Goal: Task Accomplishment & Management: Manage account settings

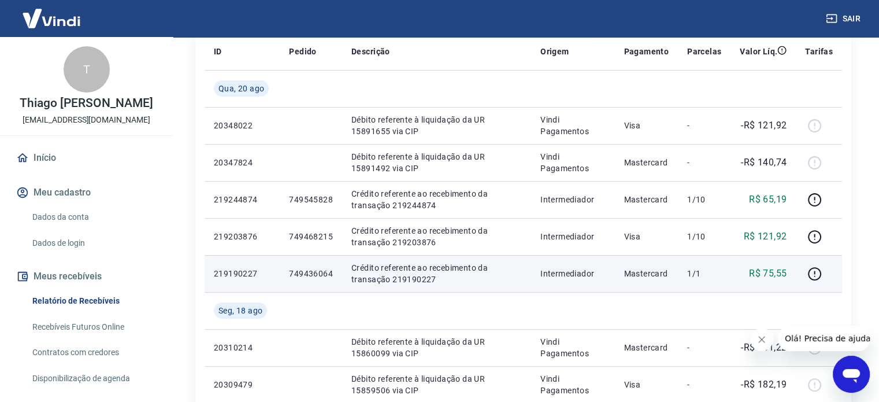
scroll to position [173, 0]
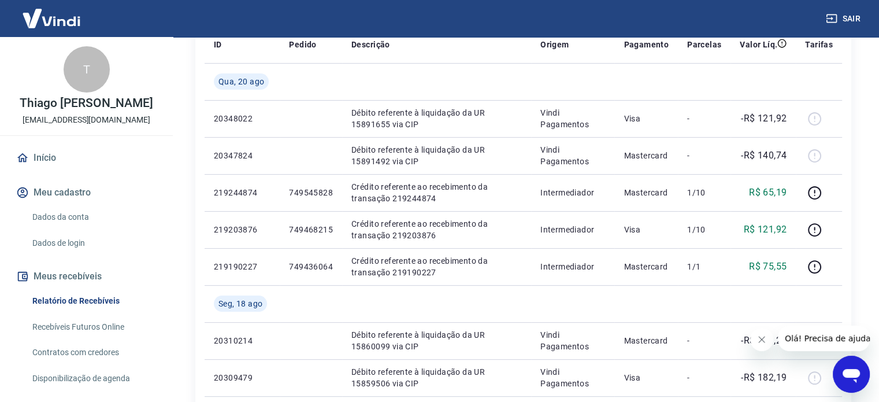
click at [765, 343] on icon "Fechar mensagem da empresa" at bounding box center [761, 338] width 9 height 9
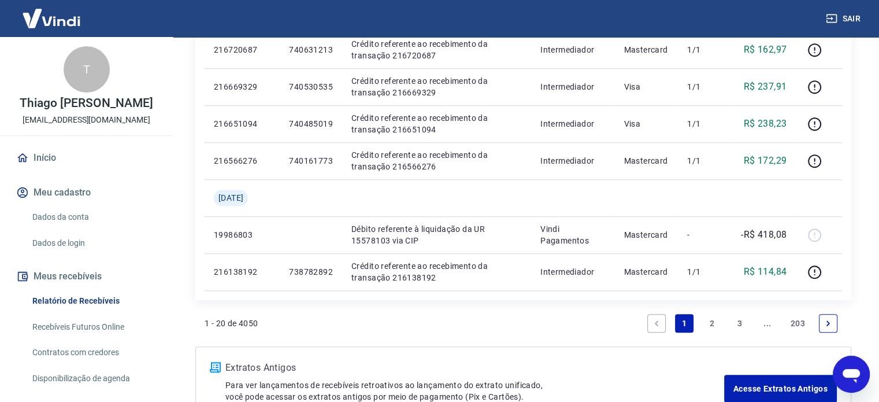
scroll to position [985, 0]
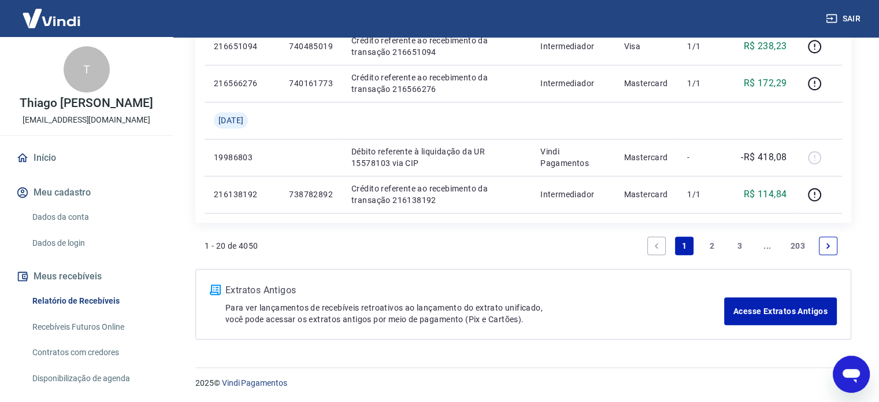
click at [743, 244] on link "3" at bounding box center [739, 245] width 18 height 18
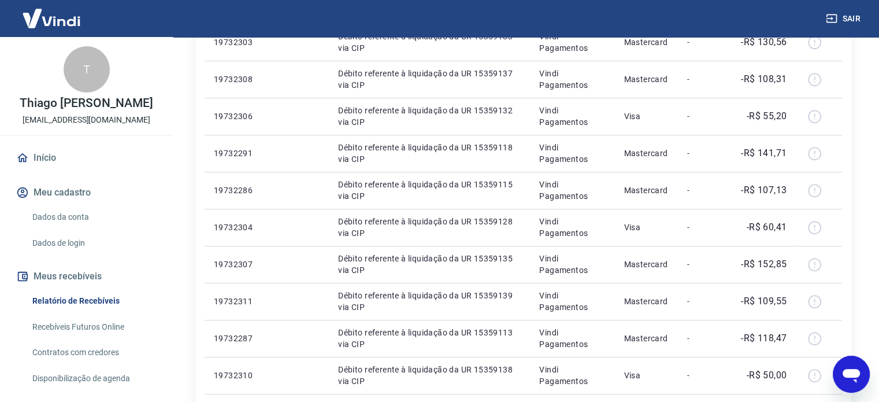
scroll to position [911, 0]
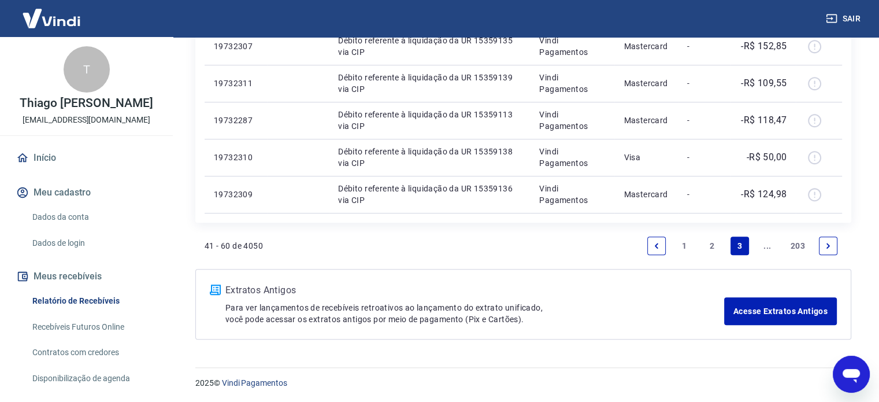
click at [835, 250] on link "Next page" at bounding box center [828, 245] width 18 height 18
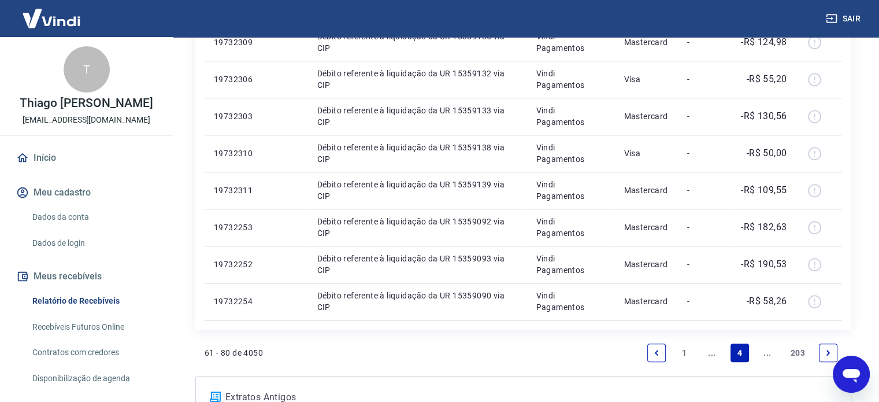
scroll to position [800, 0]
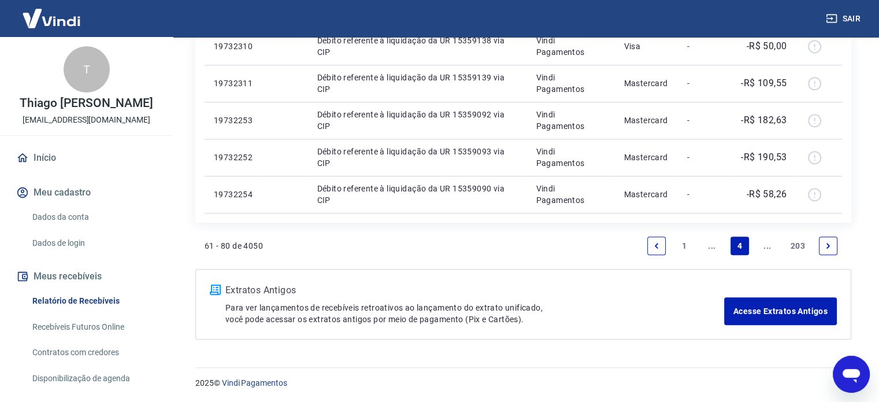
click at [825, 245] on icon "Next page" at bounding box center [828, 245] width 8 height 8
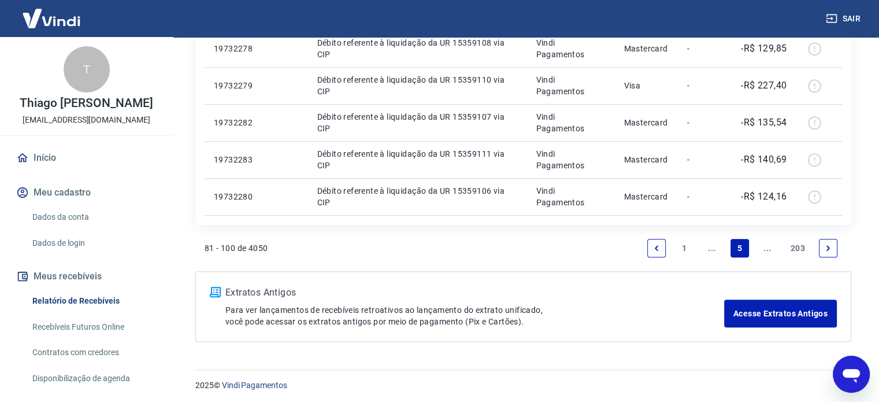
scroll to position [800, 0]
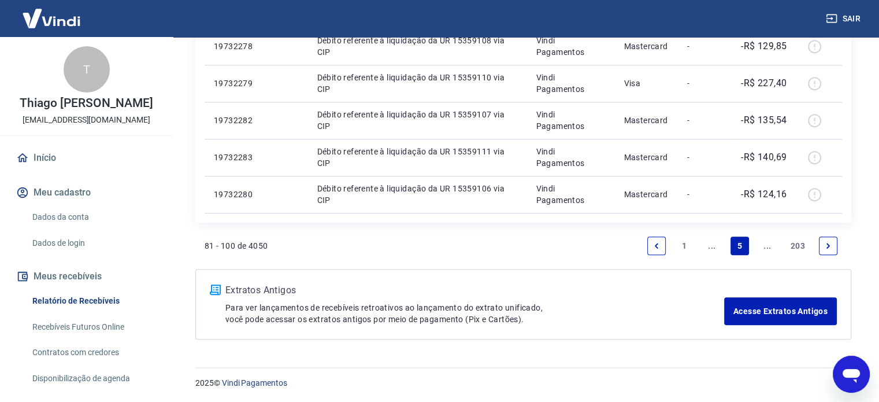
click at [831, 239] on link "Next page" at bounding box center [828, 245] width 18 height 18
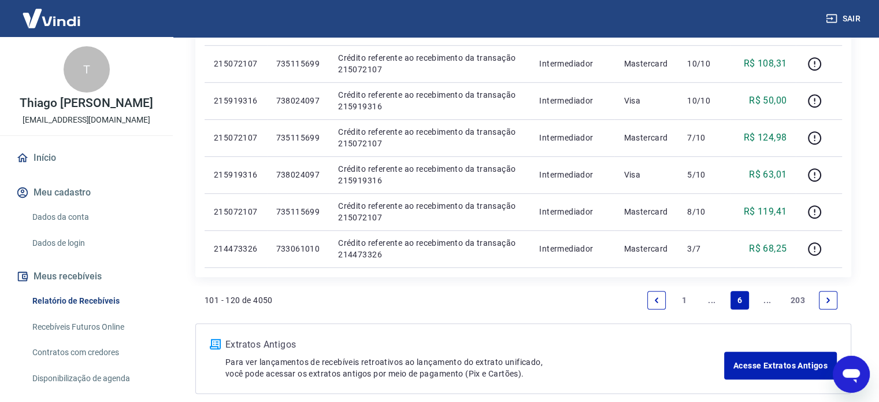
scroll to position [779, 0]
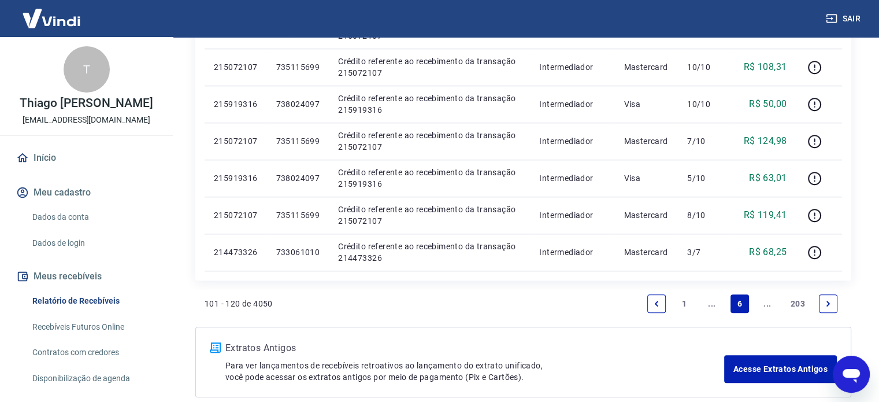
click at [832, 299] on link "Next page" at bounding box center [828, 303] width 18 height 18
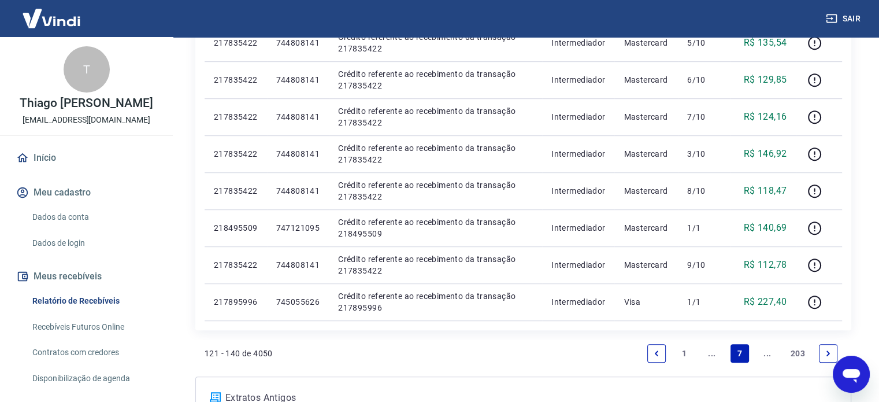
scroll to position [693, 0]
click at [834, 353] on link "Next page" at bounding box center [828, 352] width 18 height 18
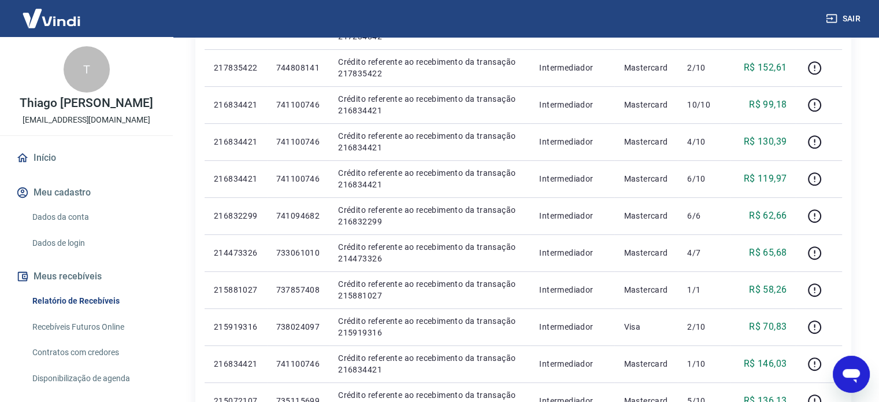
scroll to position [693, 0]
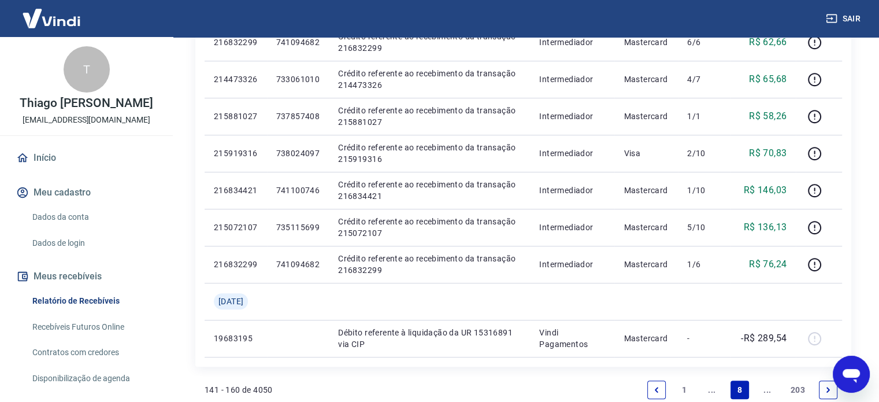
click at [827, 387] on icon "Next page" at bounding box center [827, 388] width 3 height 5
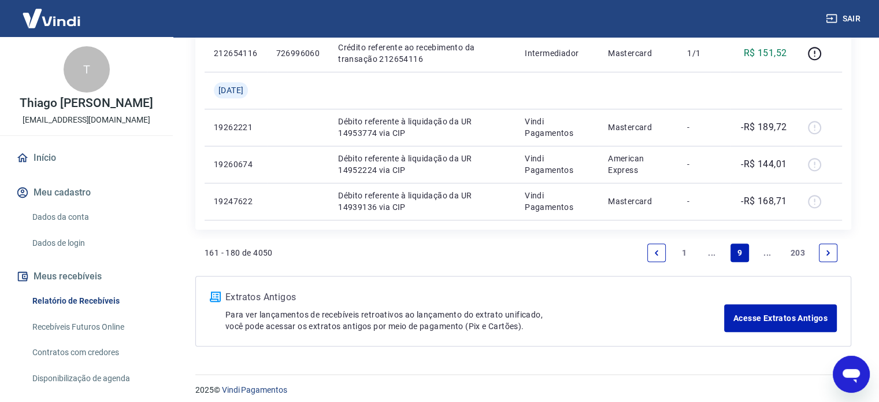
scroll to position [1059, 0]
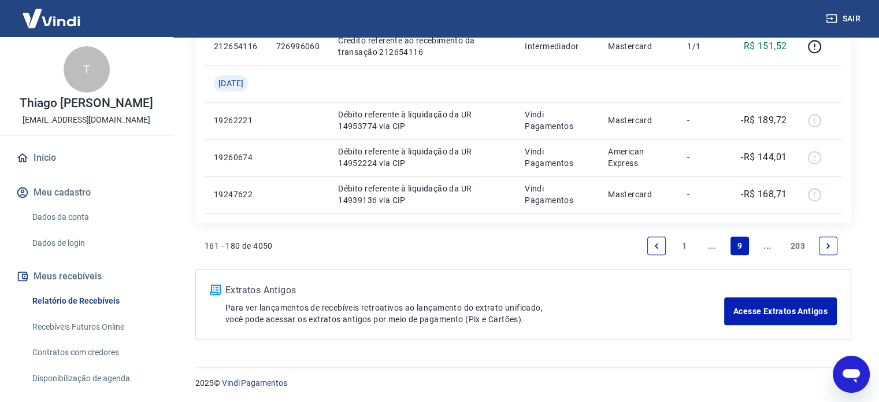
click at [647, 243] on link "Previous page" at bounding box center [656, 245] width 18 height 18
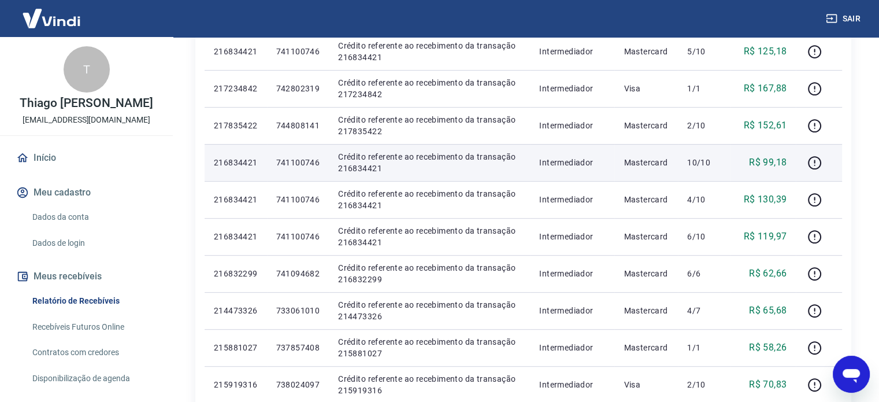
scroll to position [751, 0]
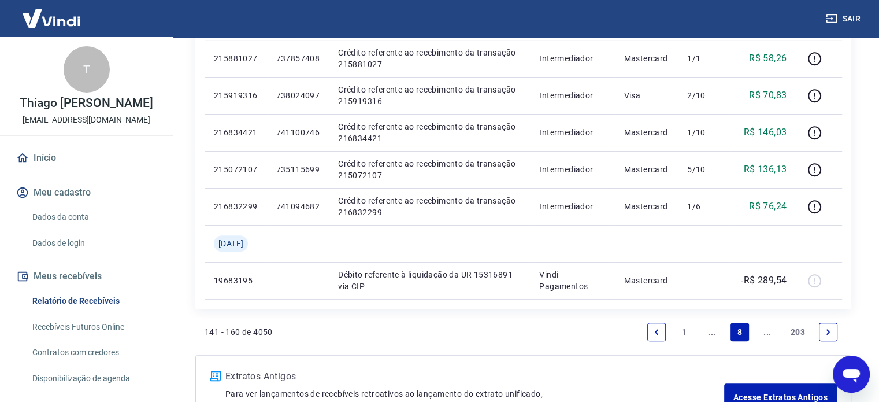
click at [657, 333] on icon "Previous page" at bounding box center [656, 331] width 3 height 5
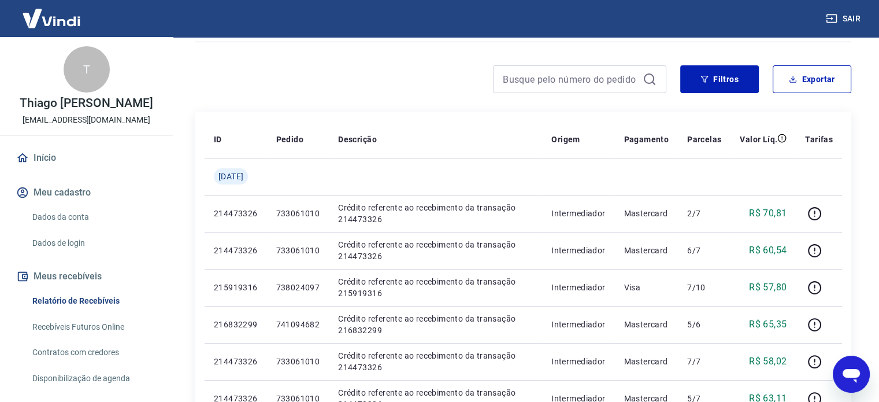
scroll to position [58, 0]
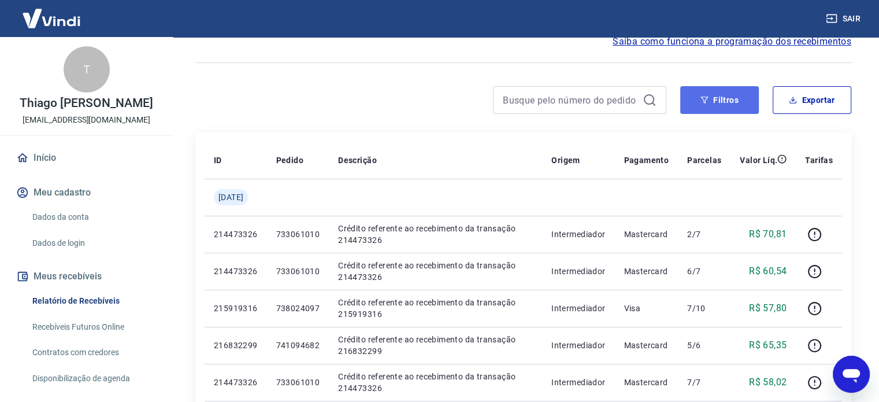
click at [718, 105] on button "Filtros" at bounding box center [719, 100] width 79 height 28
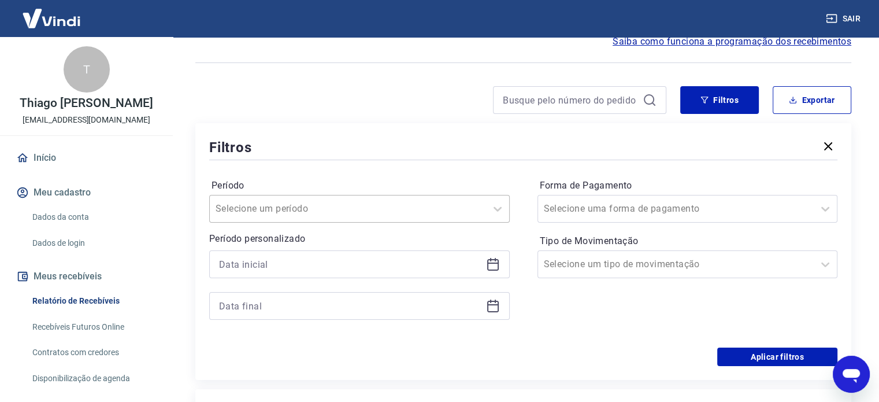
click at [410, 204] on div at bounding box center [347, 208] width 265 height 16
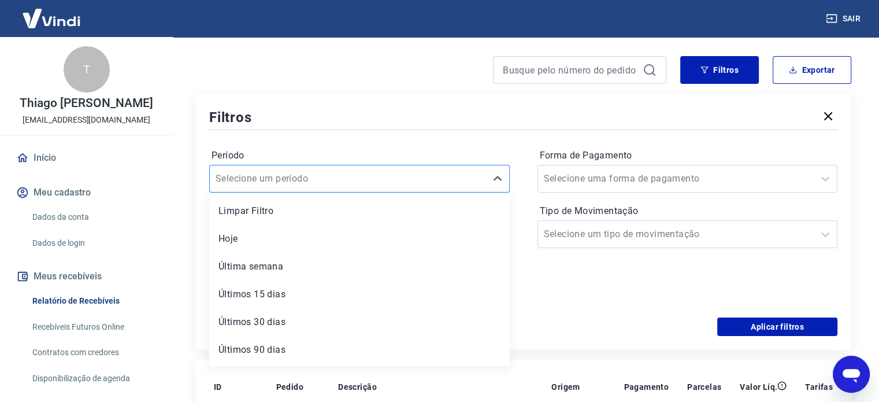
scroll to position [116, 0]
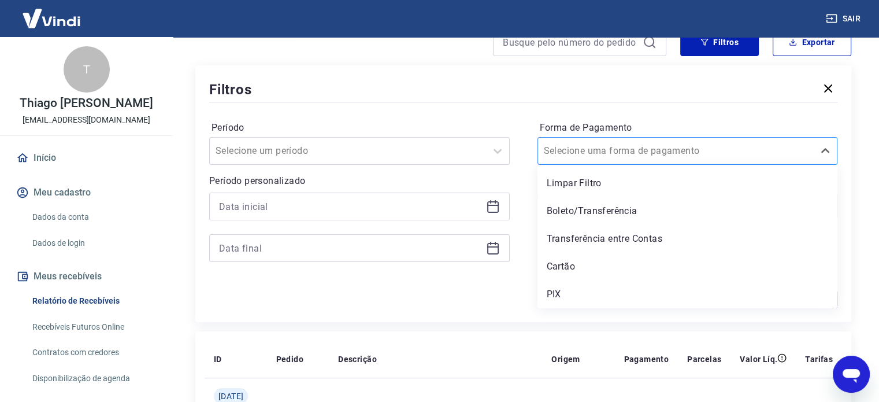
click at [582, 156] on input "Forma de Pagamento" at bounding box center [602, 151] width 117 height 14
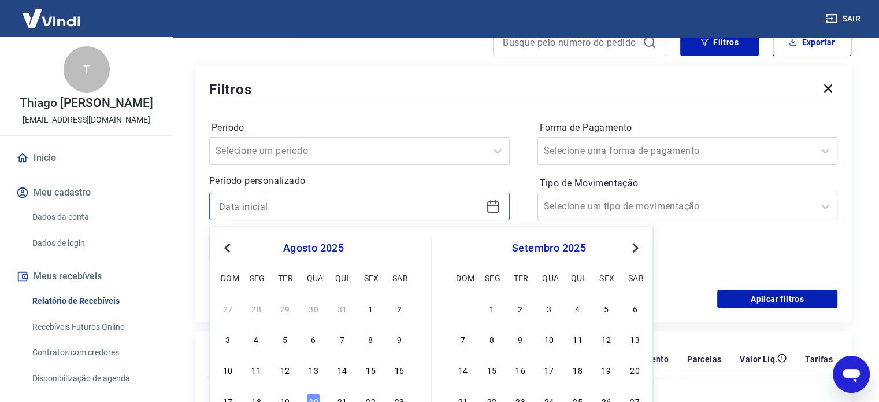
click at [243, 212] on input at bounding box center [350, 206] width 262 height 17
click at [601, 211] on input "Tipo de Movimentação" at bounding box center [602, 206] width 117 height 14
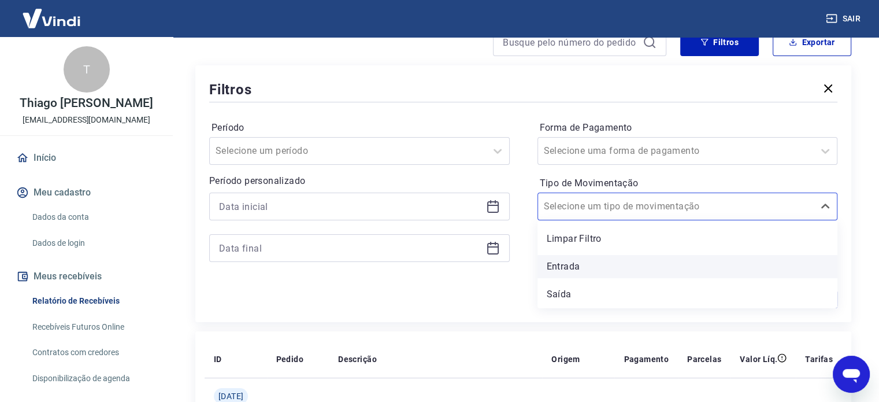
click at [607, 269] on div "Entrada" at bounding box center [687, 266] width 300 height 23
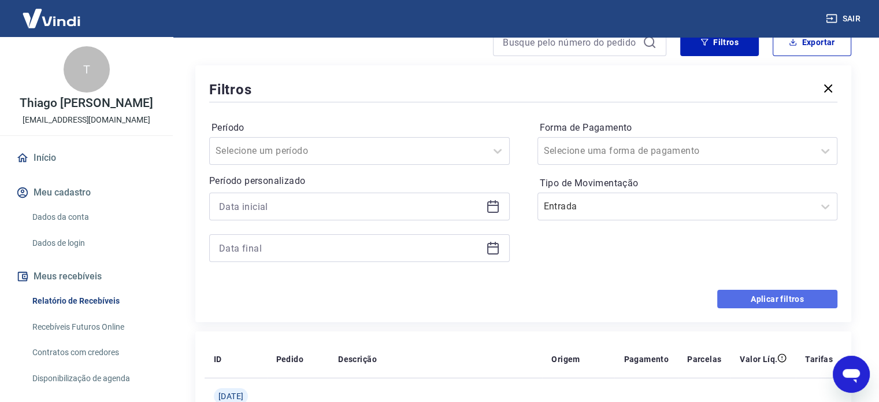
click at [761, 302] on button "Aplicar filtros" at bounding box center [777, 298] width 120 height 18
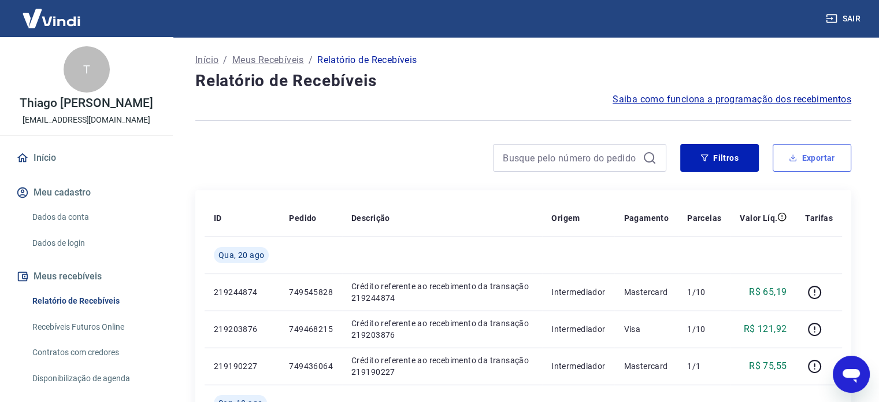
click at [809, 160] on button "Exportar" at bounding box center [811, 158] width 79 height 28
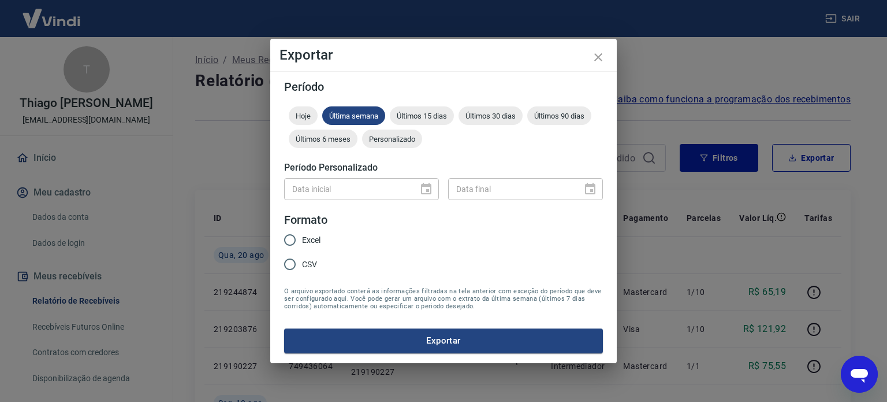
click at [426, 188] on div "Data inicial" at bounding box center [361, 188] width 155 height 21
click at [384, 139] on span "Personalizado" at bounding box center [392, 139] width 60 height 9
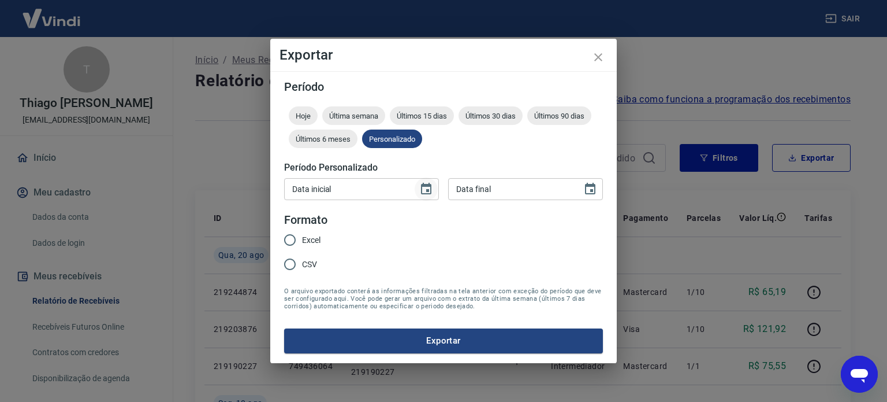
click at [428, 185] on icon "Choose date" at bounding box center [426, 189] width 10 height 12
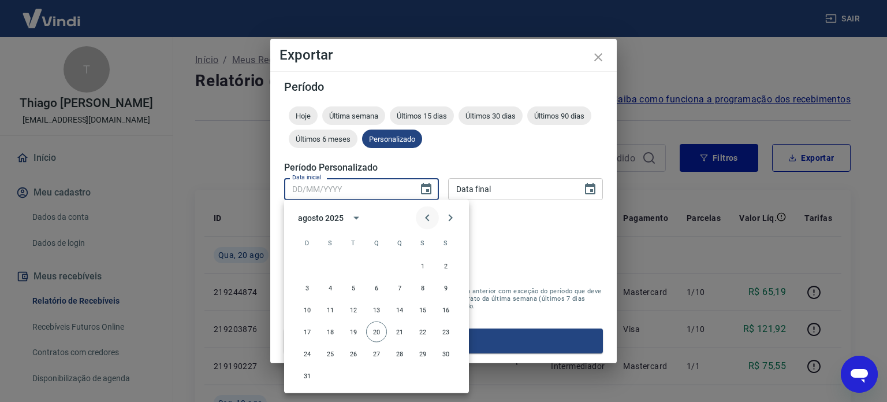
click at [434, 224] on icon "Previous month" at bounding box center [428, 218] width 14 height 14
click at [450, 219] on icon "Next month" at bounding box center [451, 217] width 4 height 7
click at [333, 306] on button "14" at bounding box center [330, 309] width 21 height 21
type input "[DATE]"
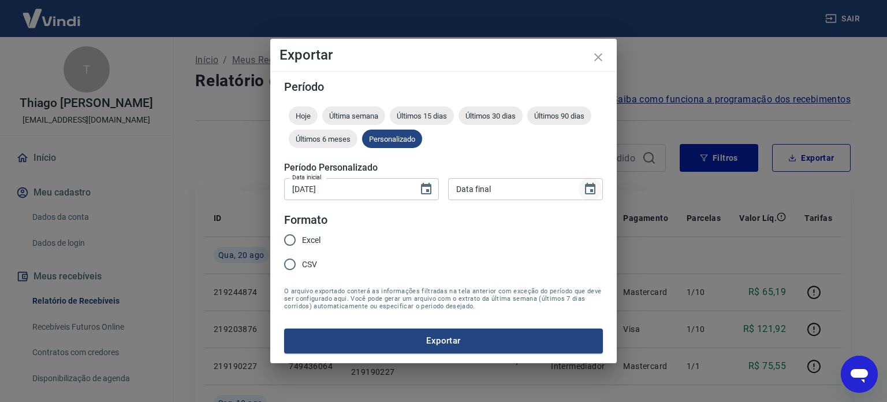
click at [591, 188] on icon "Choose date" at bounding box center [590, 189] width 14 height 14
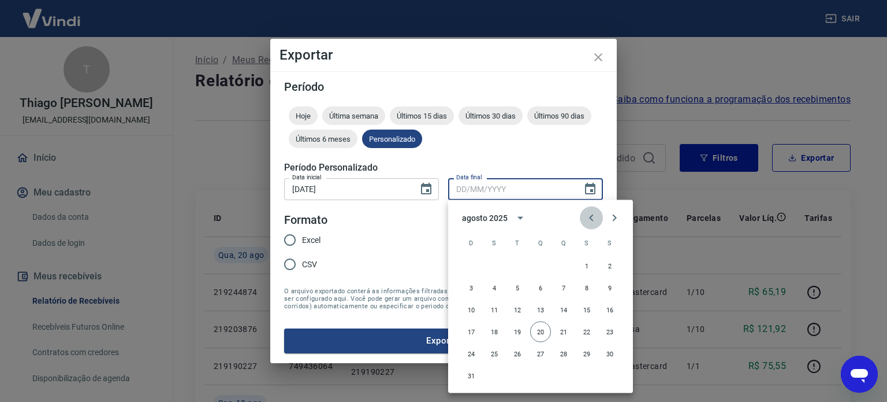
click at [593, 216] on icon "Previous month" at bounding box center [592, 218] width 14 height 14
click at [557, 353] on button "31" at bounding box center [563, 353] width 21 height 21
type input "[DATE]"
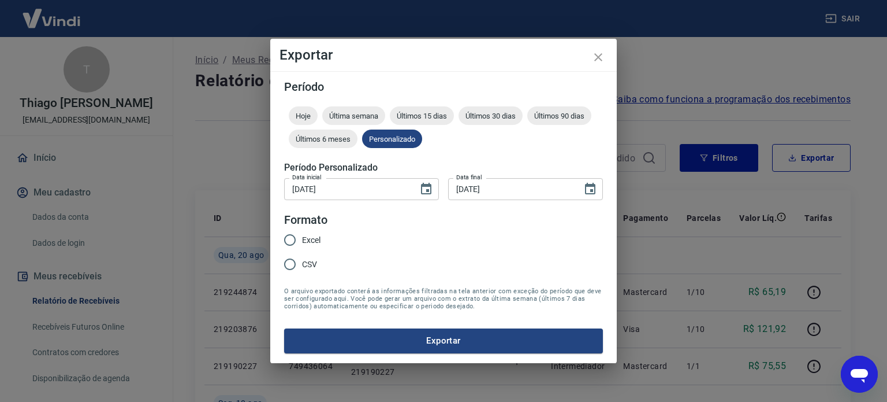
click at [291, 239] on input "Excel" at bounding box center [290, 240] width 24 height 24
radio input "true"
click at [381, 347] on button "Exportar" at bounding box center [443, 340] width 319 height 24
